Goal: Check status

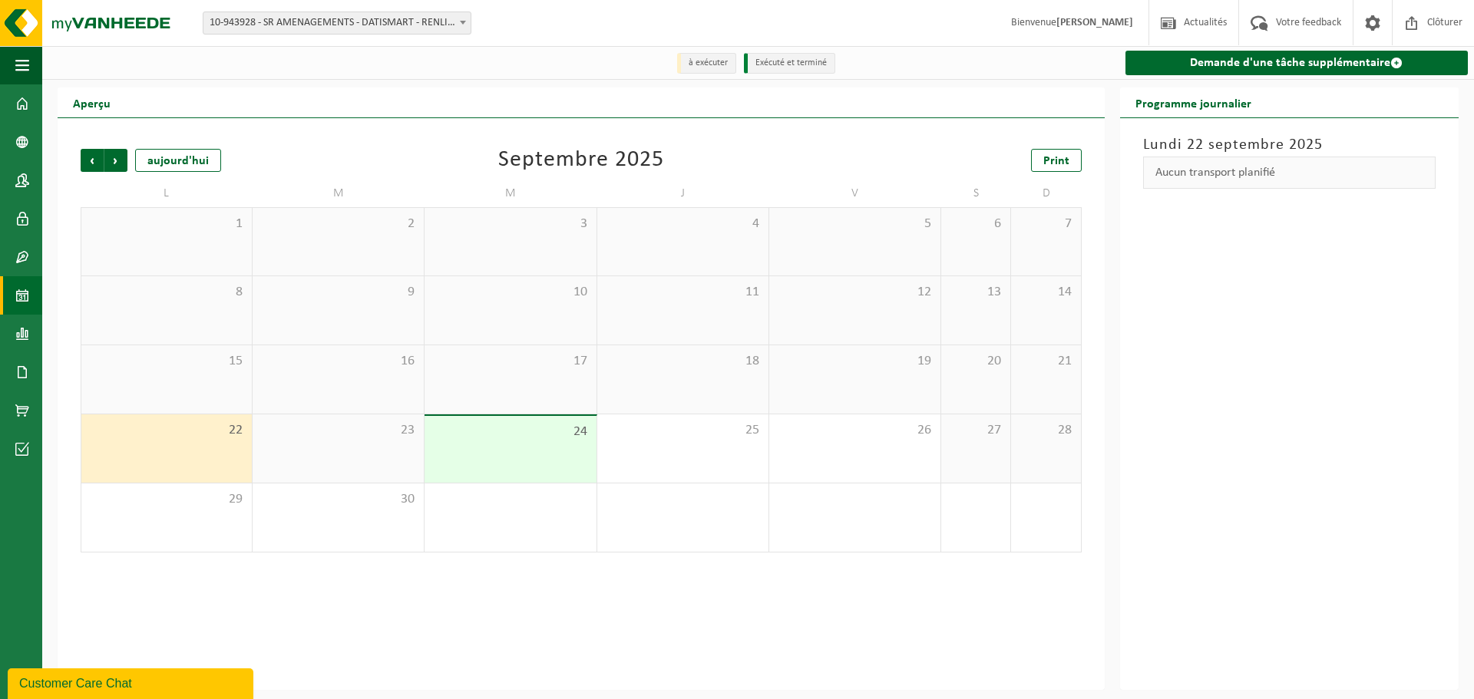
click at [238, 27] on span "10-943928 - SR AMENAGEMENTS - DATISMART - RENLIES" at bounding box center [336, 22] width 267 height 21
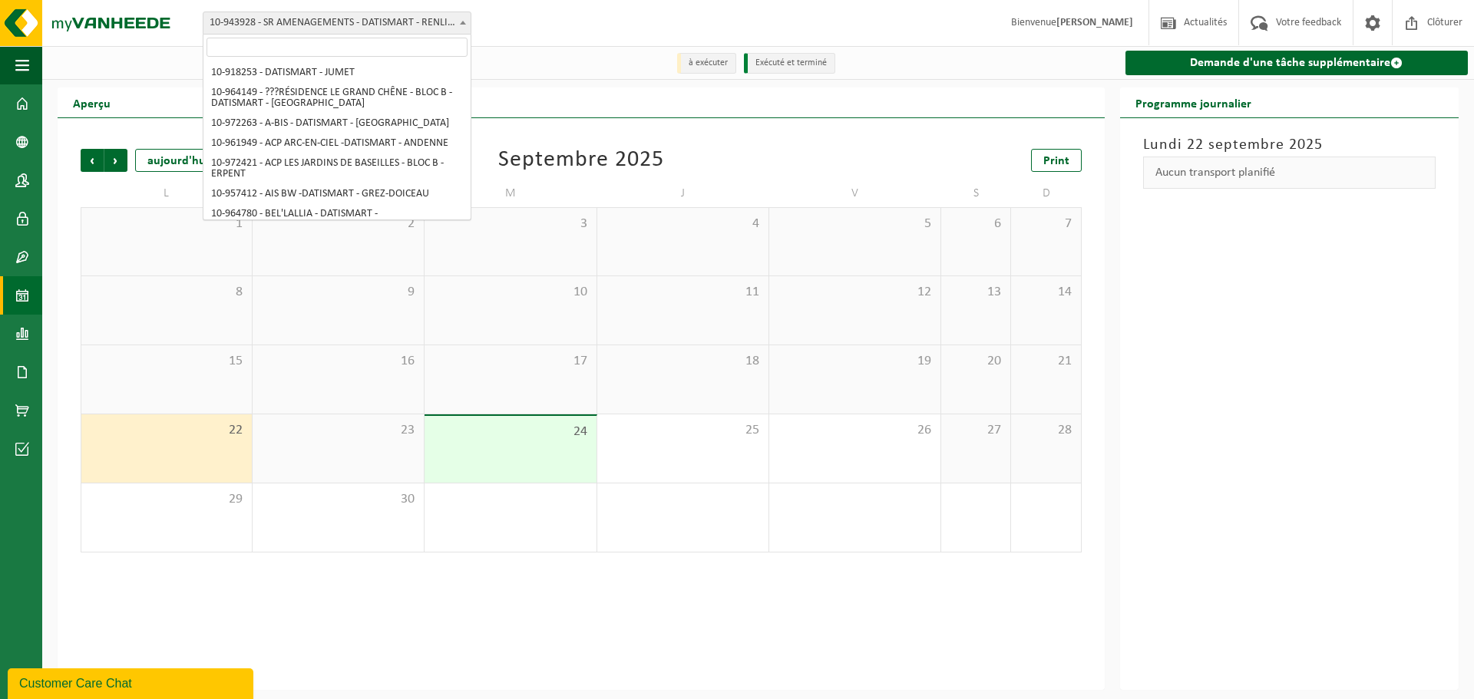
scroll to position [1479, 0]
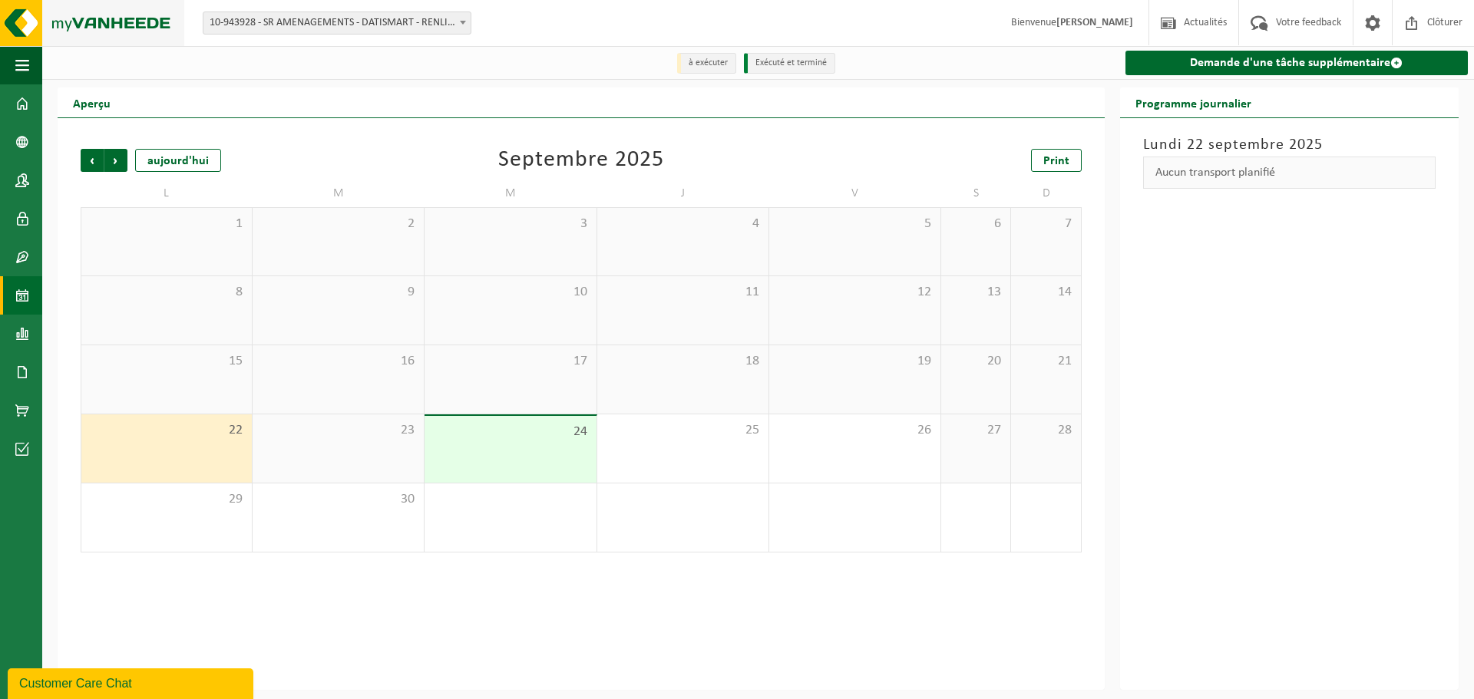
click at [115, 26] on img at bounding box center [92, 23] width 184 height 46
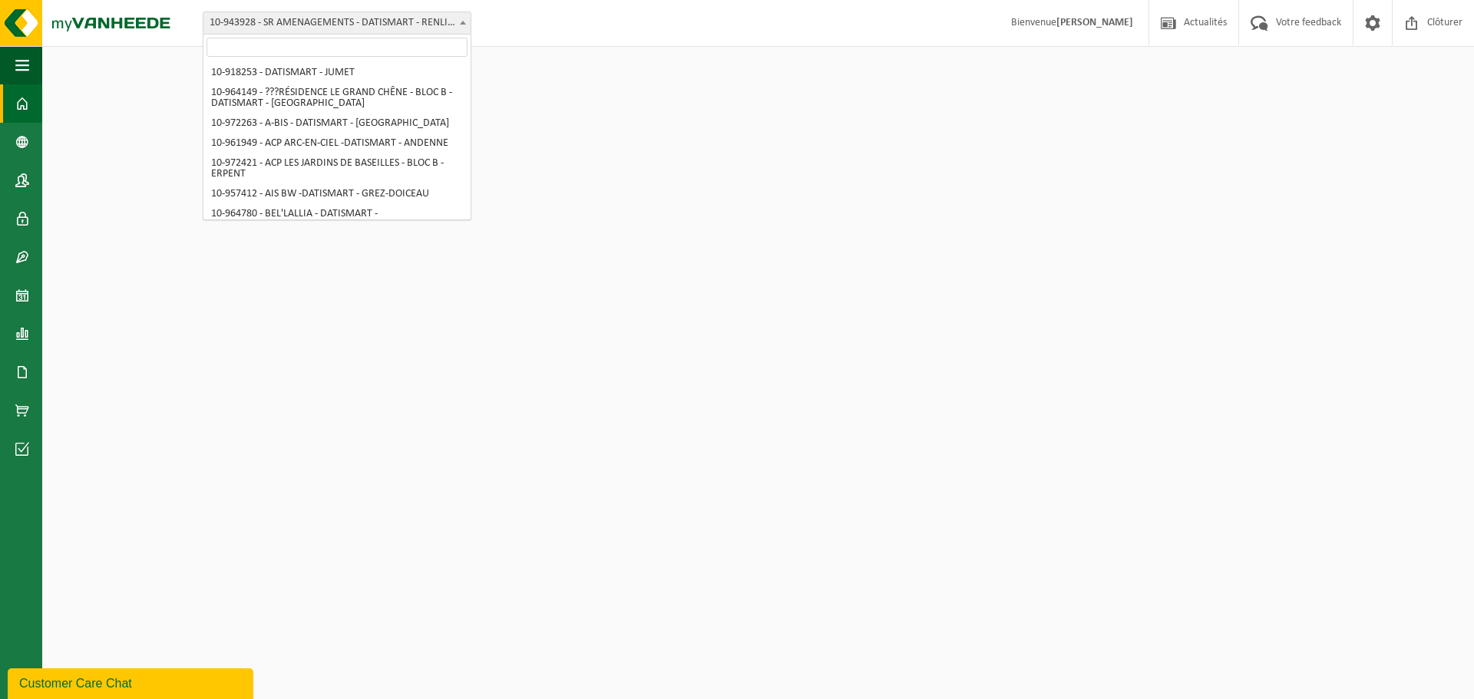
click at [299, 28] on span "10-943928 - SR AMENAGEMENTS - DATISMART - RENLIES" at bounding box center [336, 22] width 267 height 21
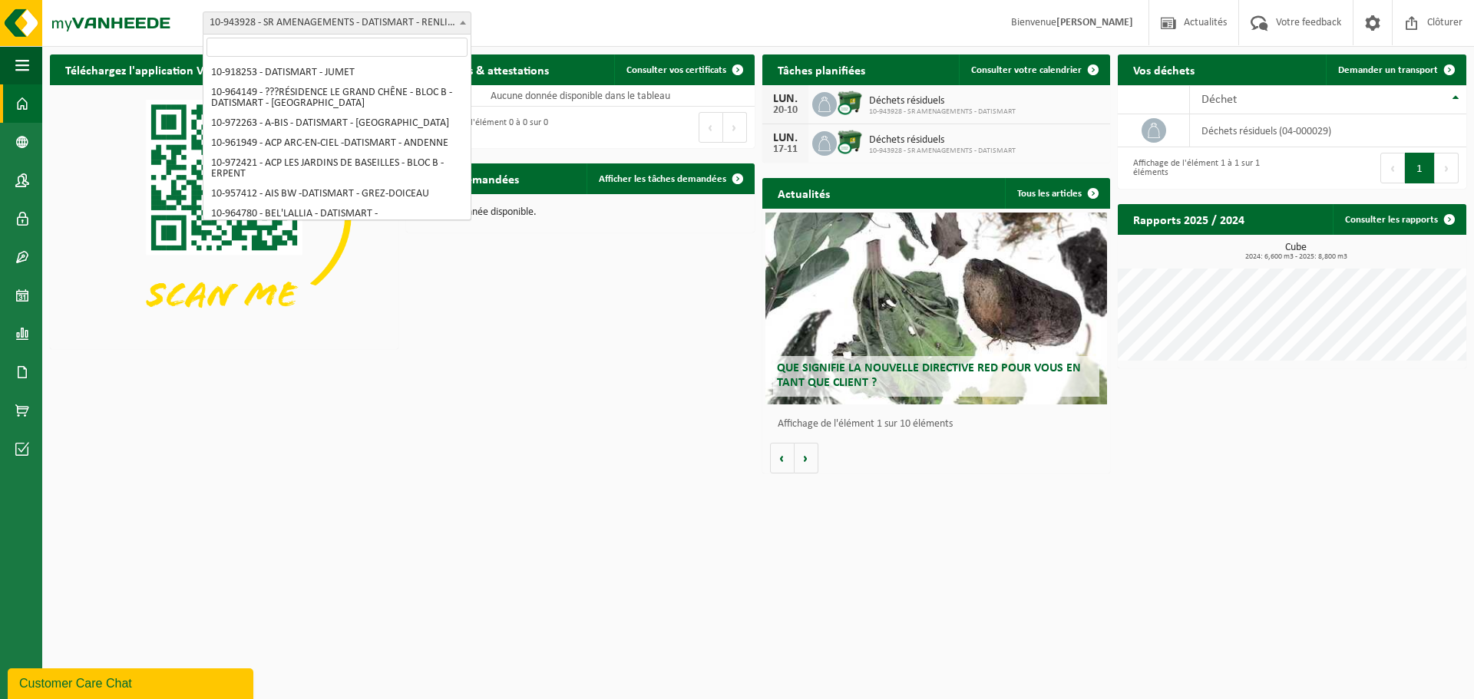
scroll to position [1460, 0]
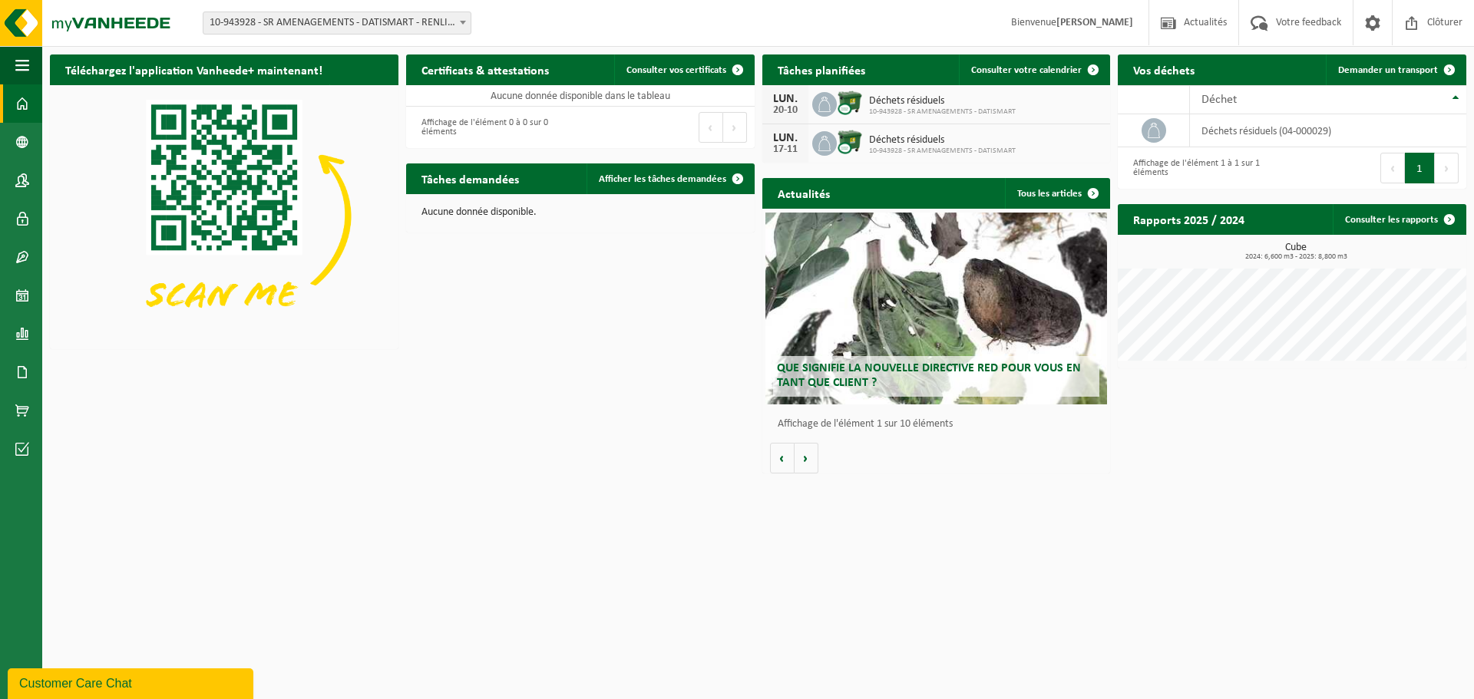
click at [206, 21] on span "10-943928 - SR AMENAGEMENTS - DATISMART - RENLIES" at bounding box center [336, 22] width 267 height 21
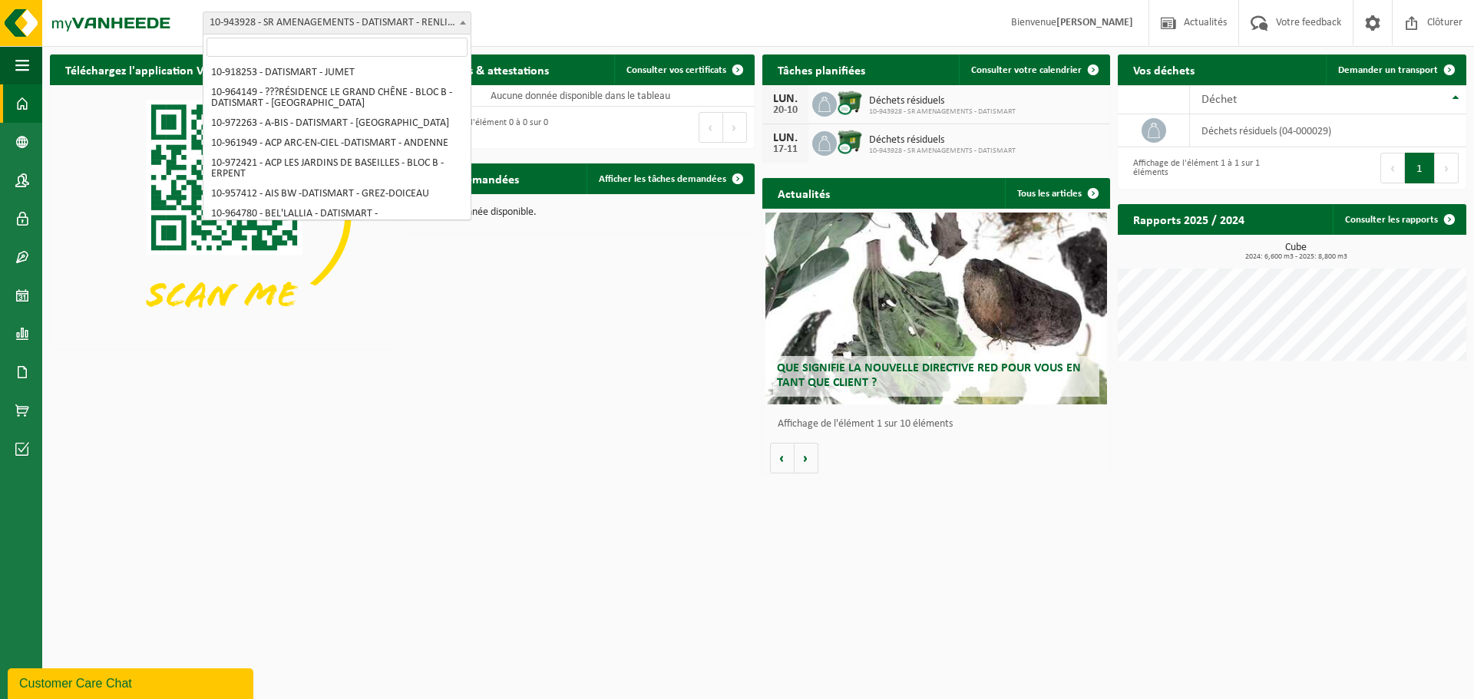
scroll to position [1479, 0]
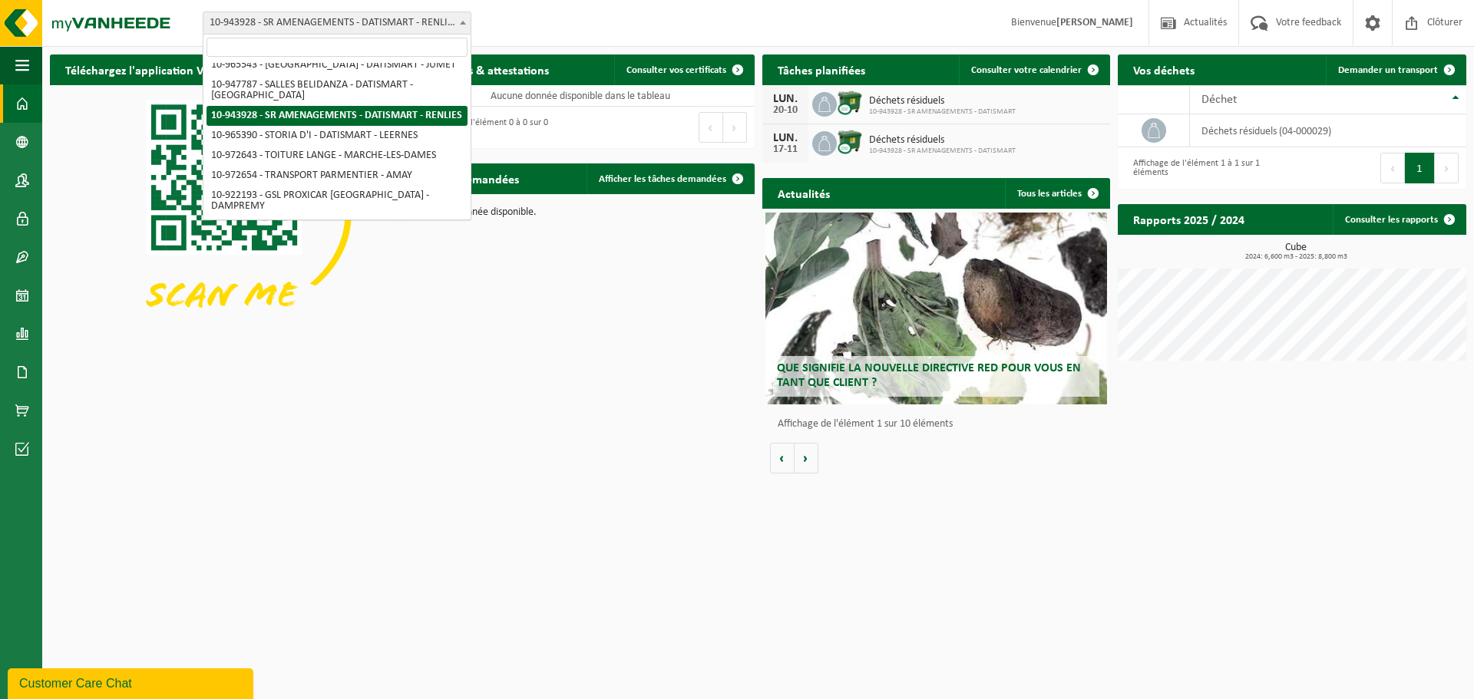
drag, startPoint x: 216, startPoint y: 114, endPoint x: 267, endPoint y: 129, distance: 53.7
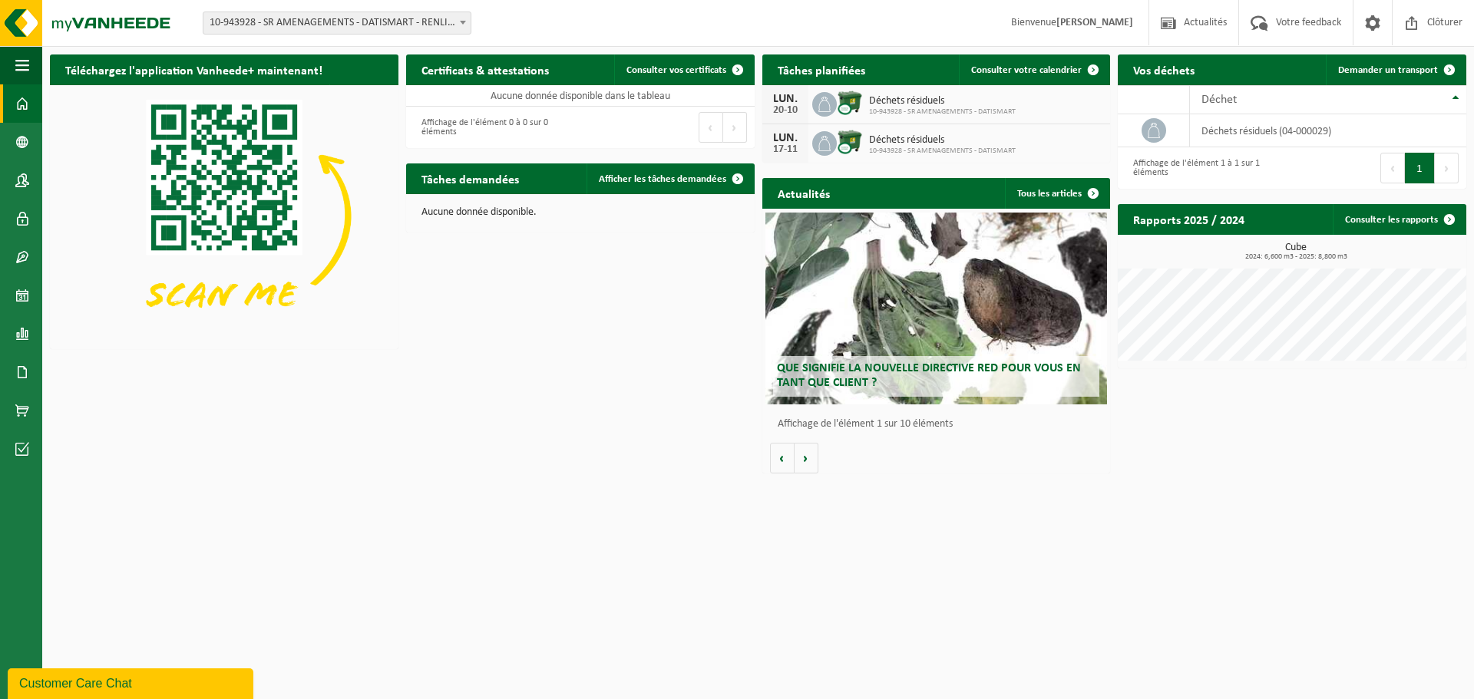
click at [448, 22] on span "10-943928 - SR AMENAGEMENTS - DATISMART - RENLIES" at bounding box center [336, 22] width 267 height 21
drag, startPoint x: 417, startPoint y: 131, endPoint x: 347, endPoint y: 300, distance: 183.5
click at [347, 300] on img at bounding box center [224, 215] width 349 height 261
click at [1049, 73] on span "Consulter votre calendrier" at bounding box center [1026, 70] width 111 height 10
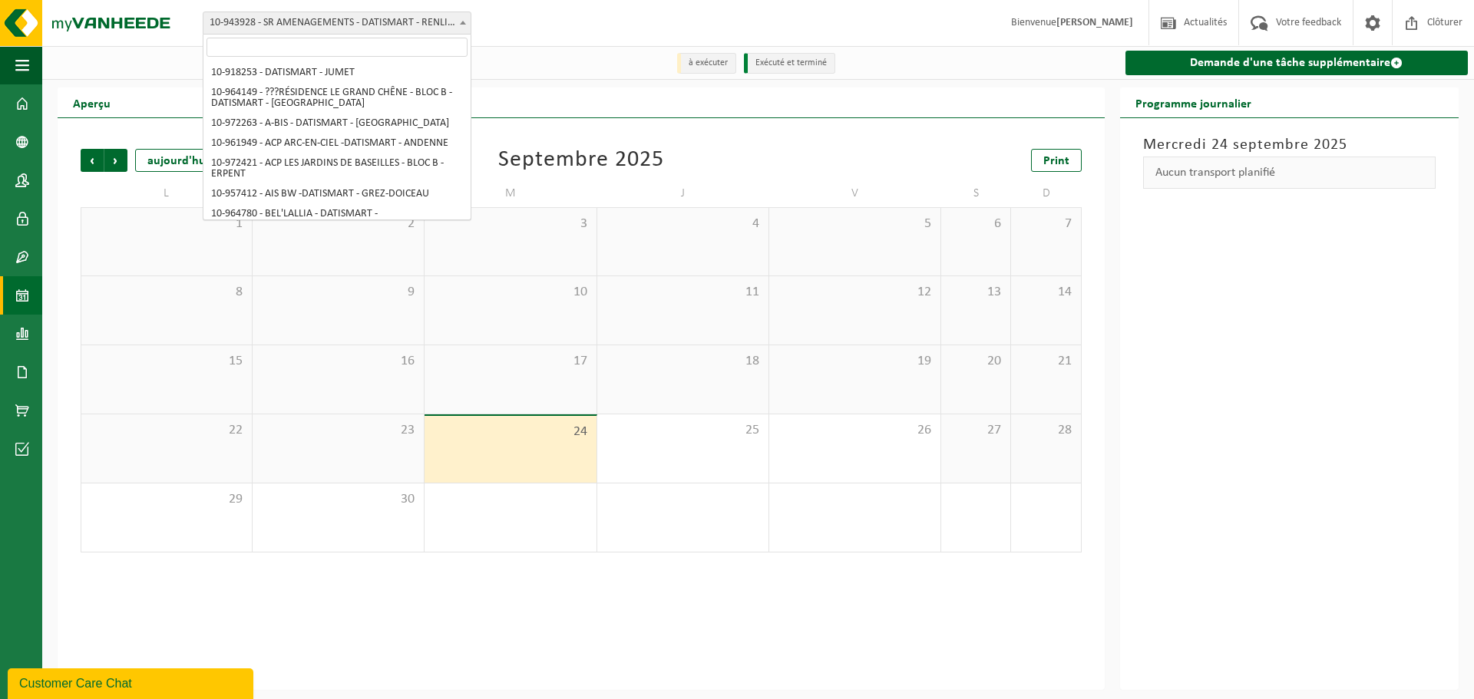
click at [347, 15] on span "10-943928 - SR AMENAGEMENTS - DATISMART - RENLIES" at bounding box center [336, 22] width 267 height 21
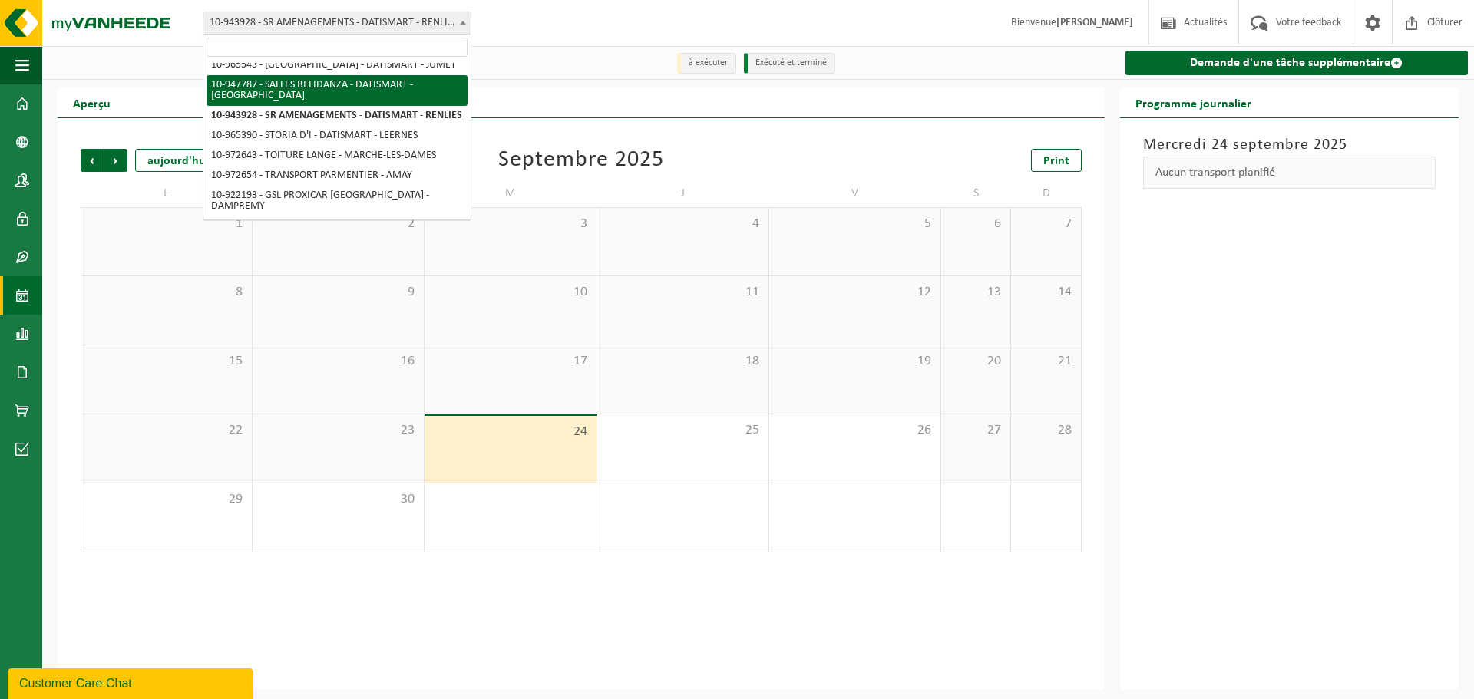
select select "142361"
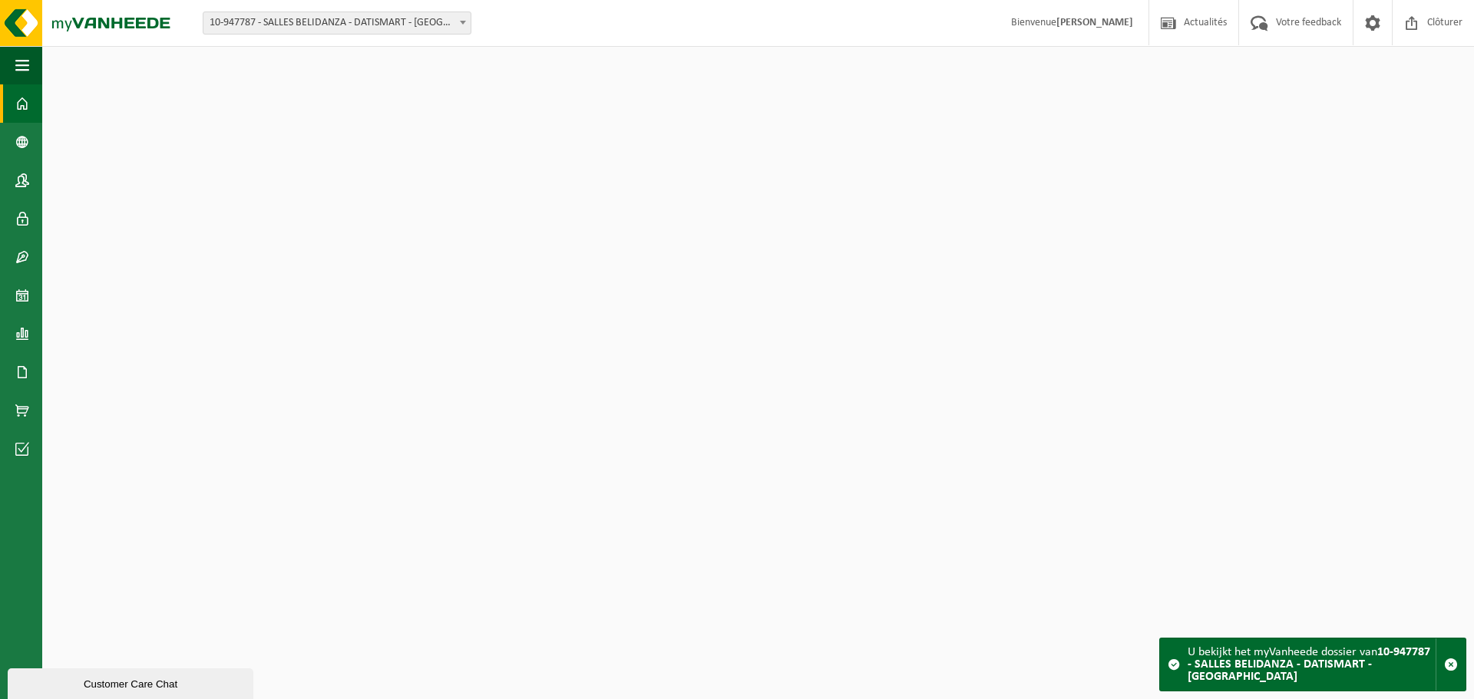
click at [348, 21] on span "10-947787 - SALLES BELIDANZA - DATISMART - [GEOGRAPHIC_DATA]" at bounding box center [336, 22] width 267 height 21
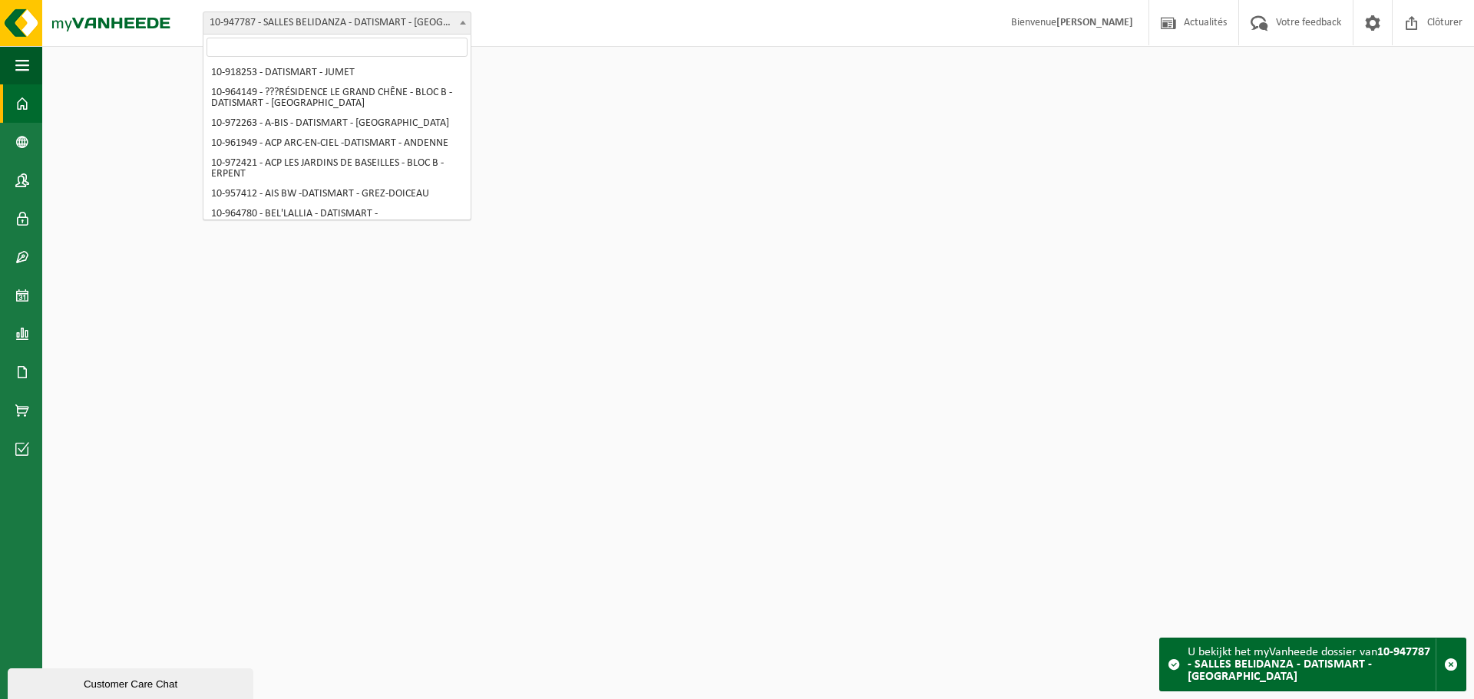
scroll to position [1430, 0]
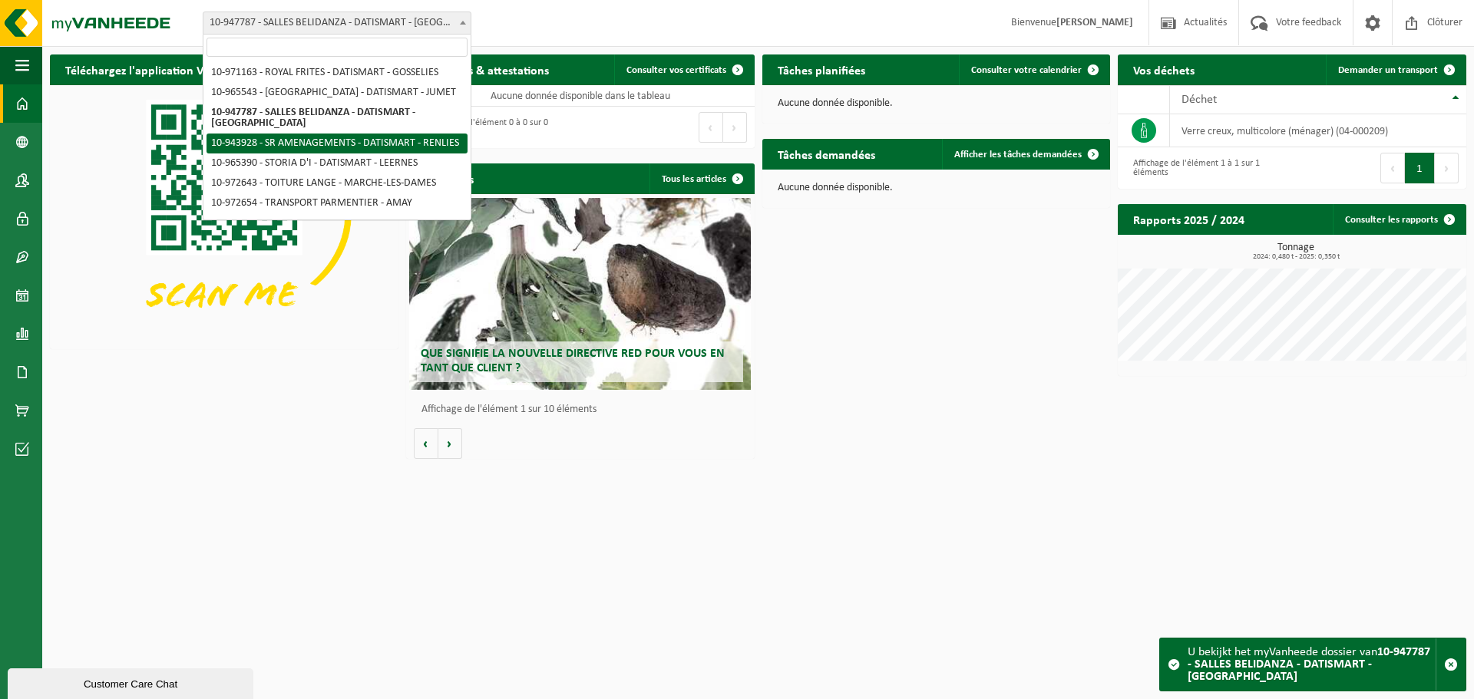
select select "140512"
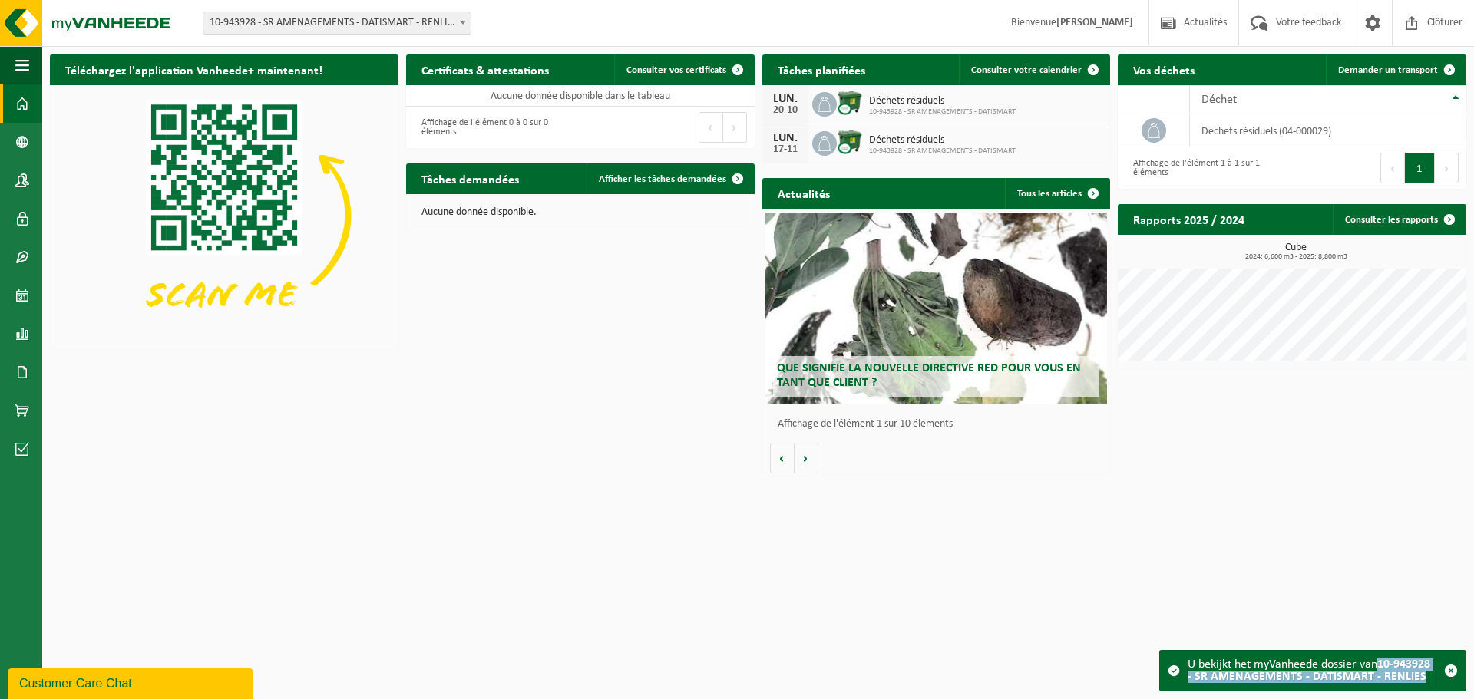
drag, startPoint x: 1382, startPoint y: 665, endPoint x: 1426, endPoint y: 683, distance: 47.2
click at [1426, 683] on div "U bekijkt het myVanheede dossier van 10-943928 - SR AMENAGEMENTS - DATISMART - …" at bounding box center [1312, 671] width 248 height 40
copy strong "10-943928 - SR AMENAGEMENTS - DATISMART - RENLIES"
